Goal: Information Seeking & Learning: Learn about a topic

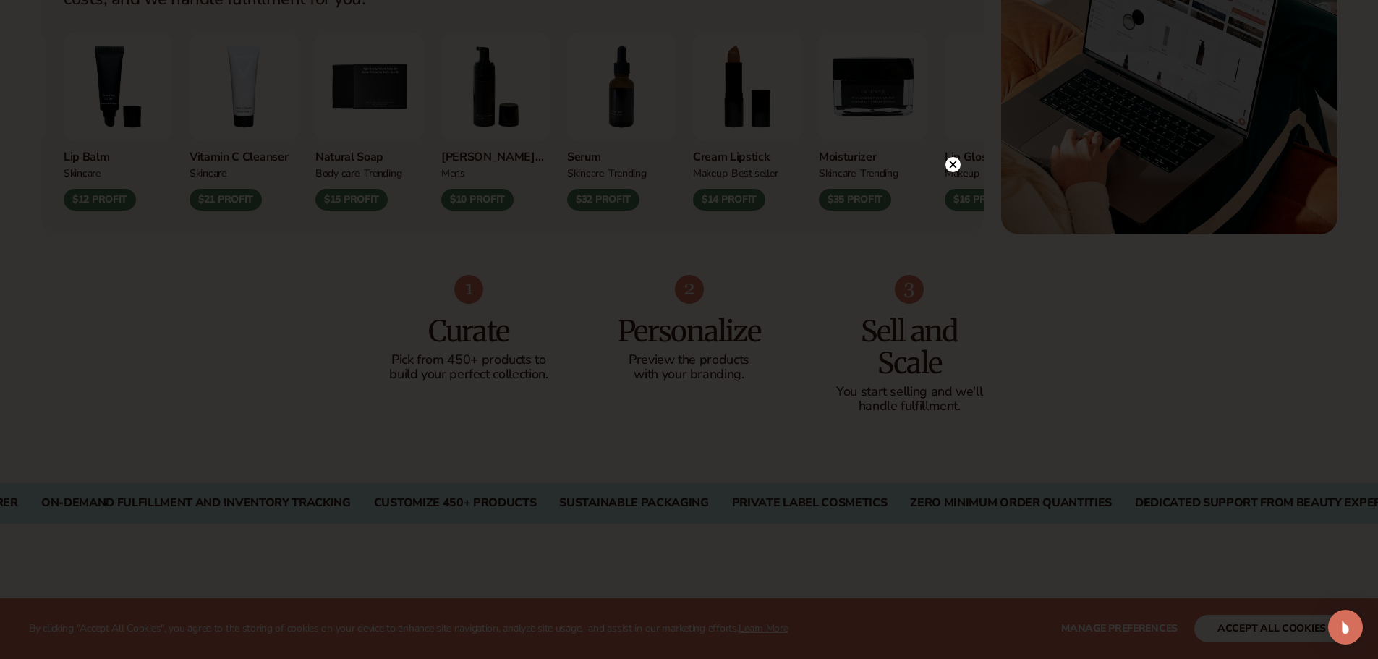
scroll to position [723, 0]
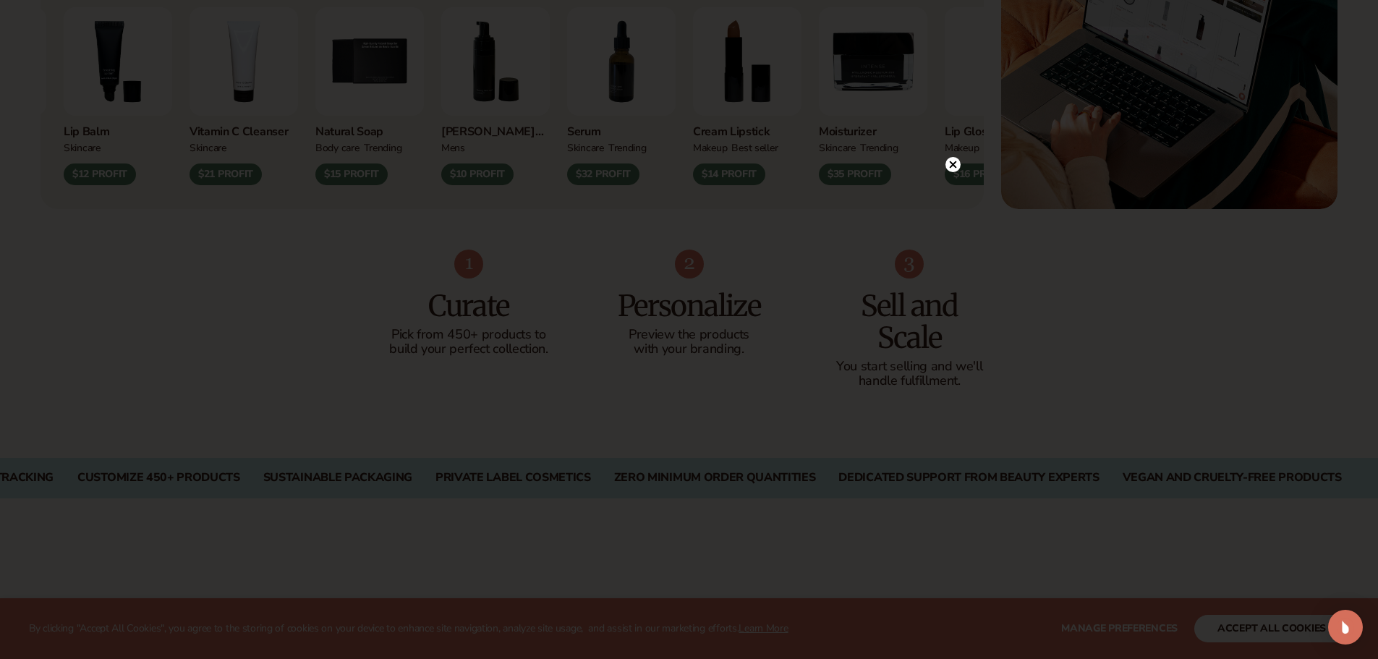
click at [948, 164] on circle at bounding box center [952, 164] width 15 height 15
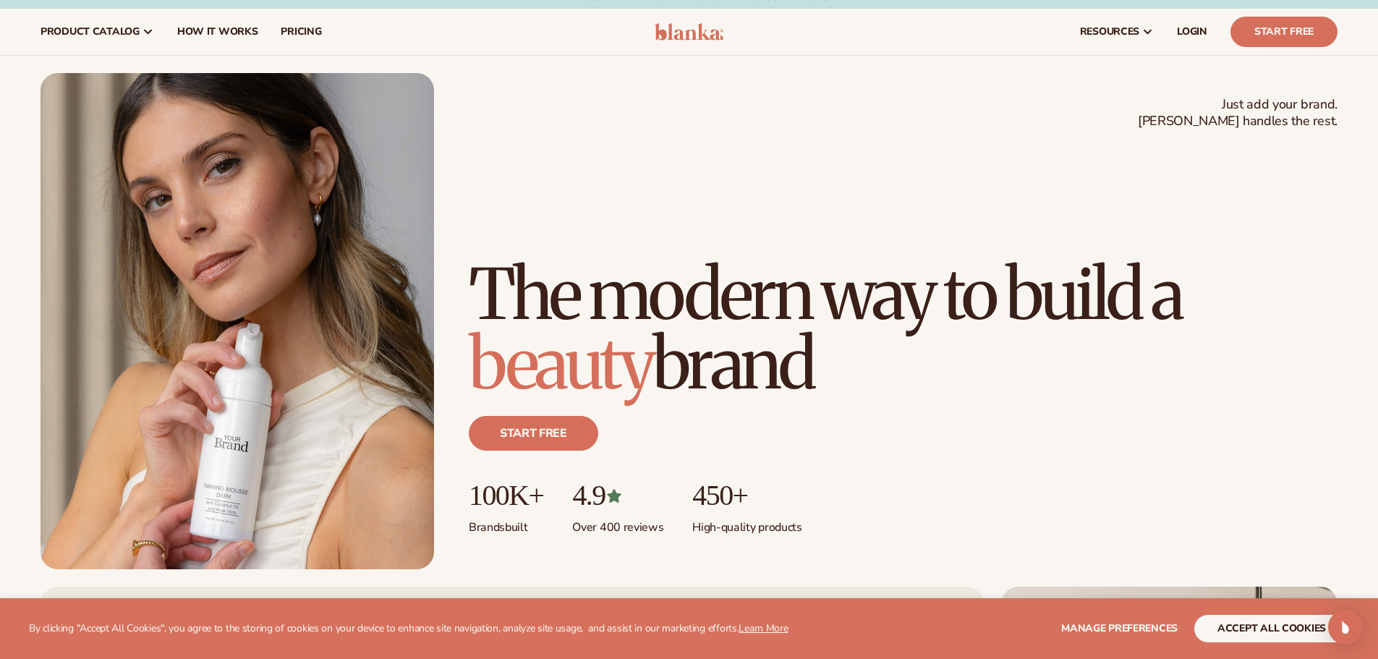
scroll to position [0, 0]
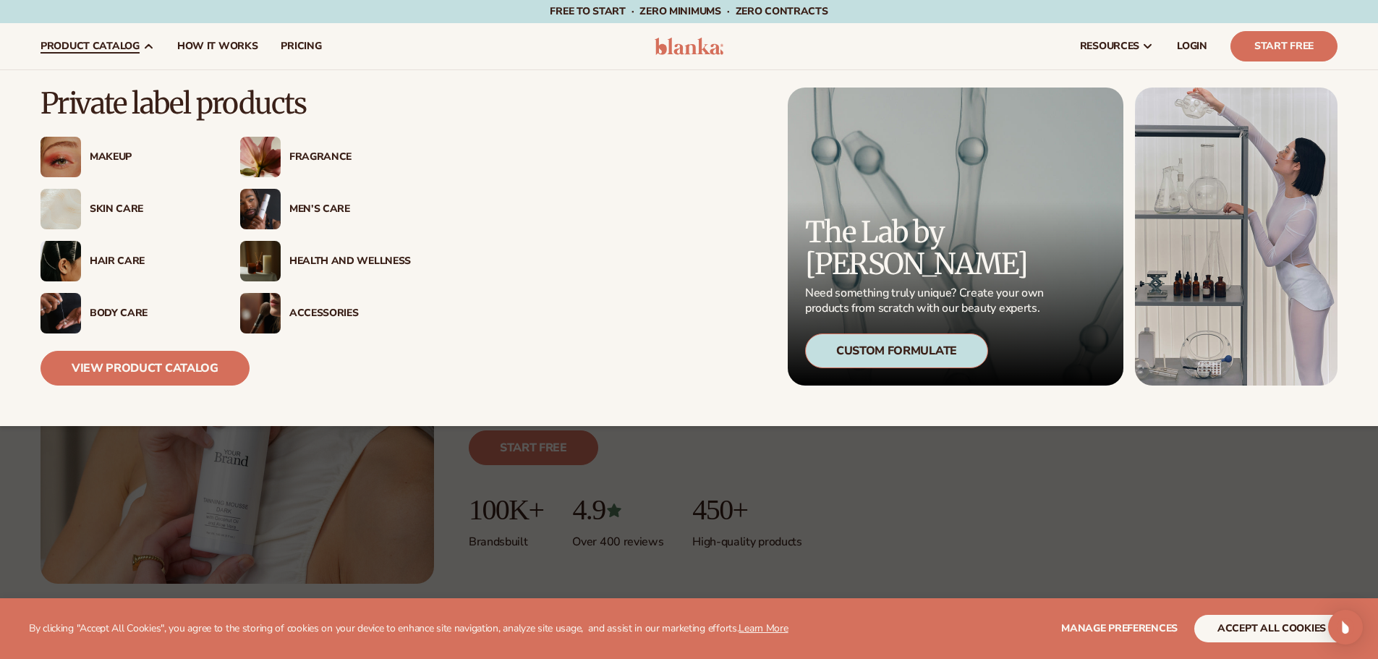
click at [139, 48] on link "product catalog" at bounding box center [97, 46] width 137 height 46
click at [274, 253] on img at bounding box center [260, 261] width 41 height 41
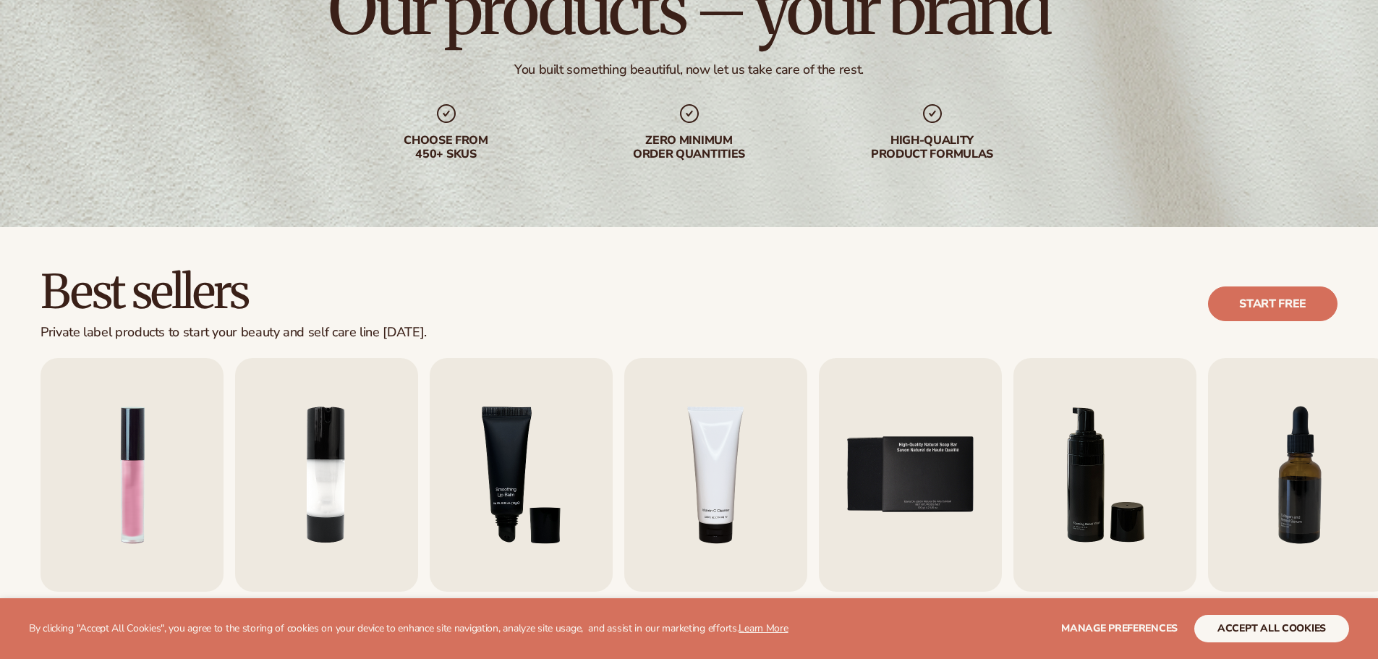
scroll to position [362, 0]
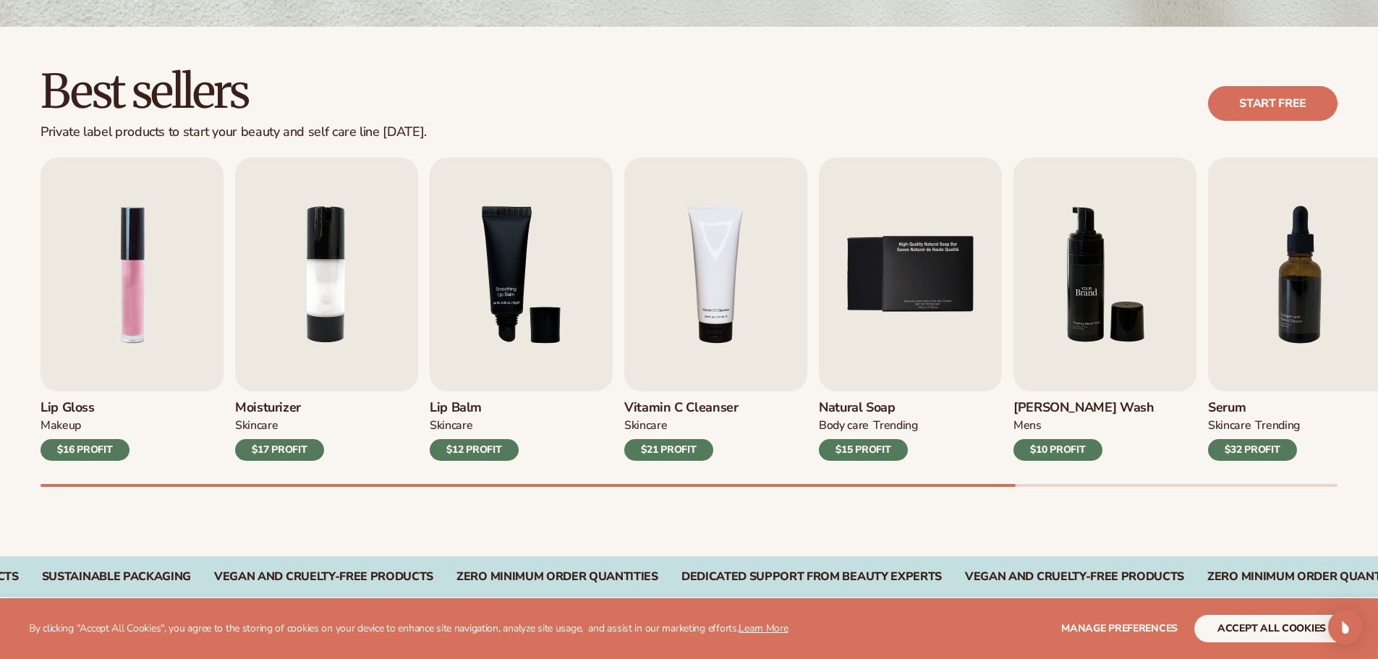
click at [1047, 360] on img "6 / 9" at bounding box center [1104, 275] width 183 height 234
